Goal: Entertainment & Leisure: Browse casually

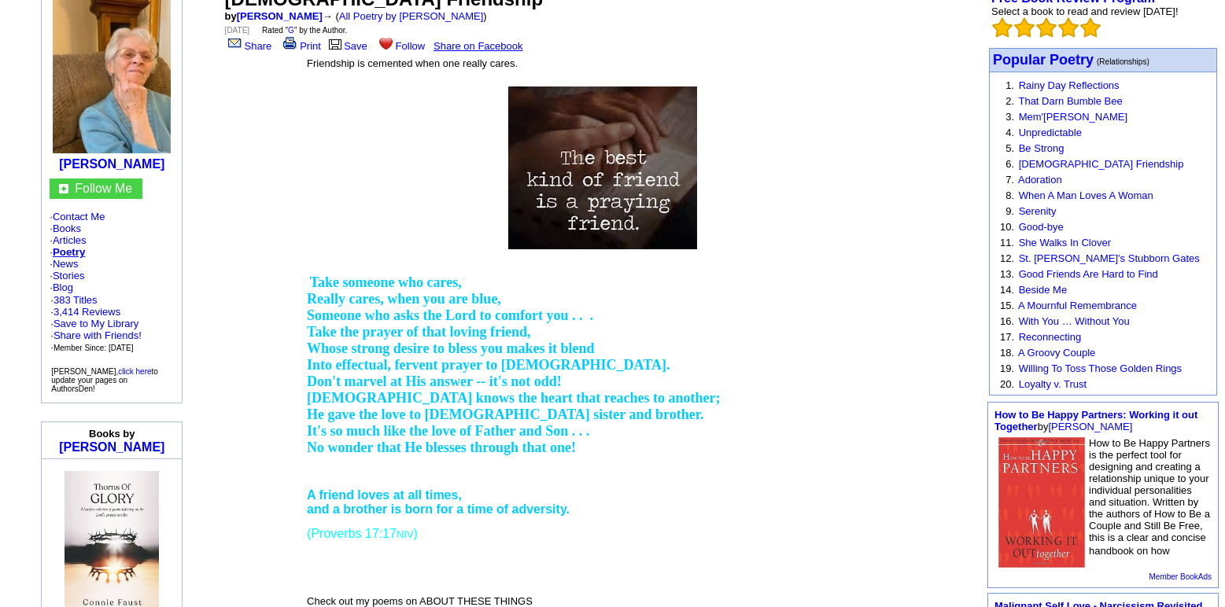
scroll to position [157, 0]
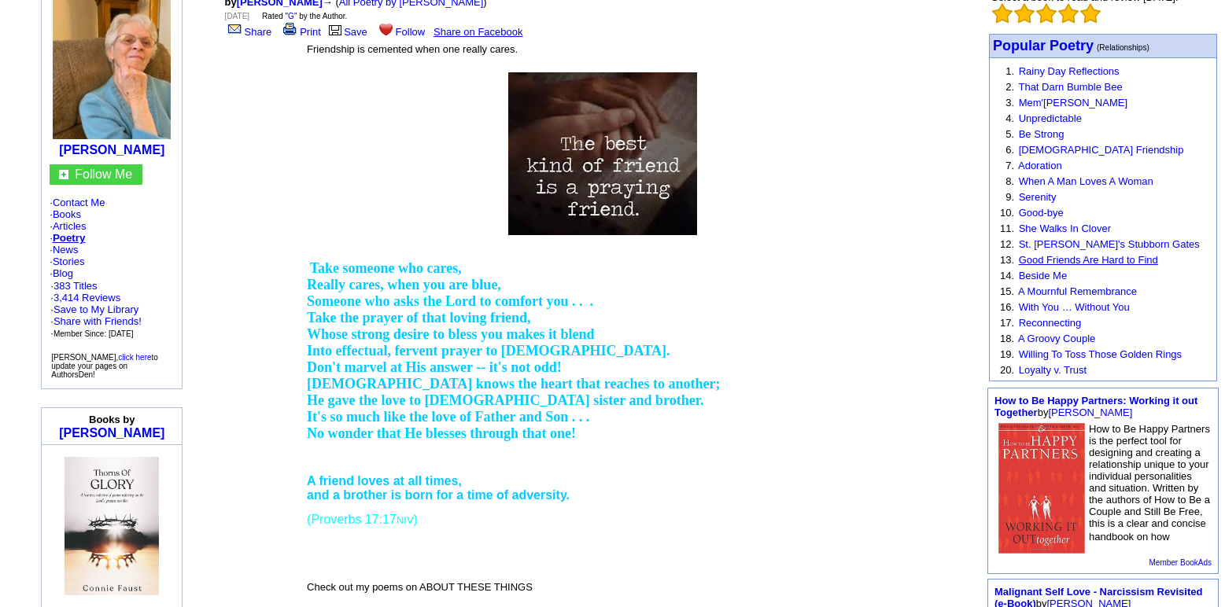
click at [1067, 254] on link "Good Friends Are Hard to Find" at bounding box center [1088, 260] width 139 height 12
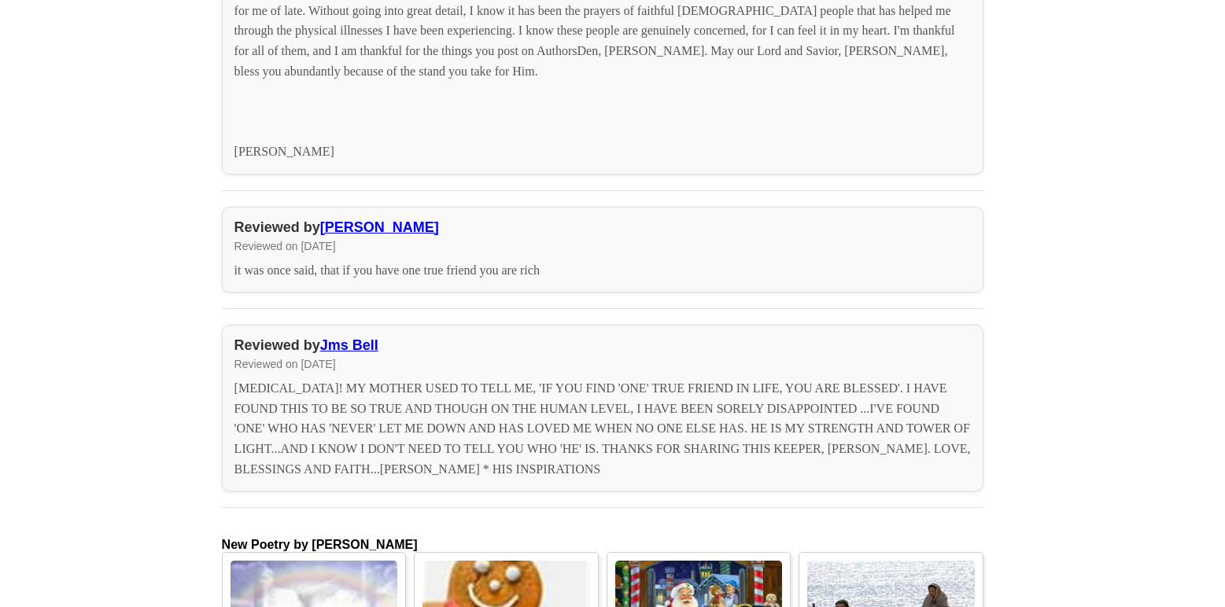
scroll to position [1258, 0]
